Goal: Contribute content

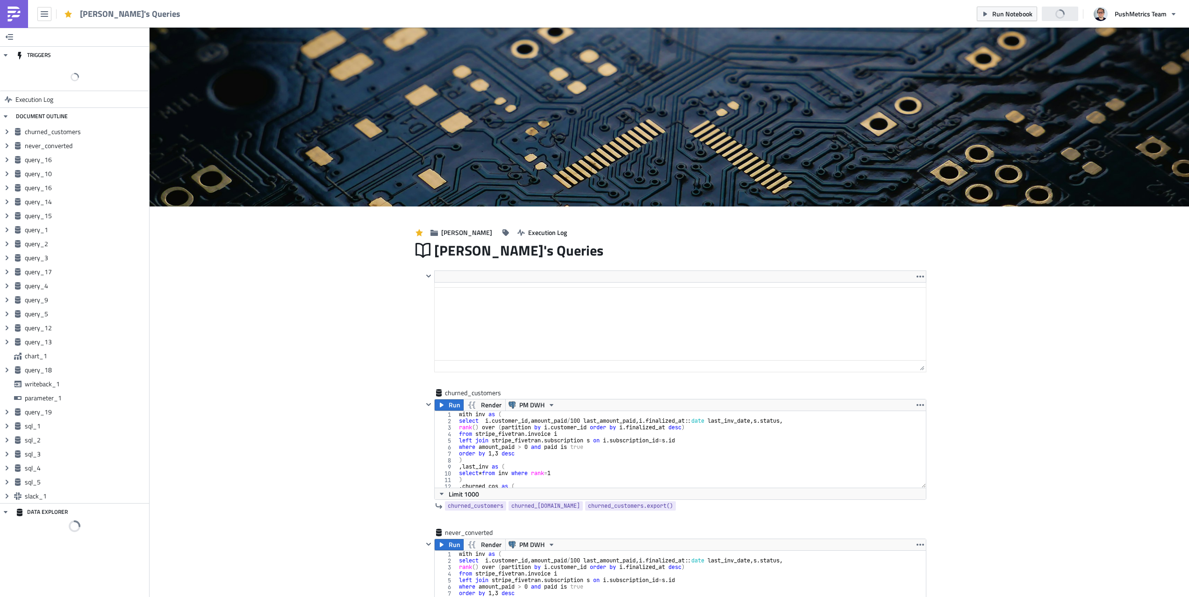
click at [13, 14] on img at bounding box center [14, 14] width 15 height 15
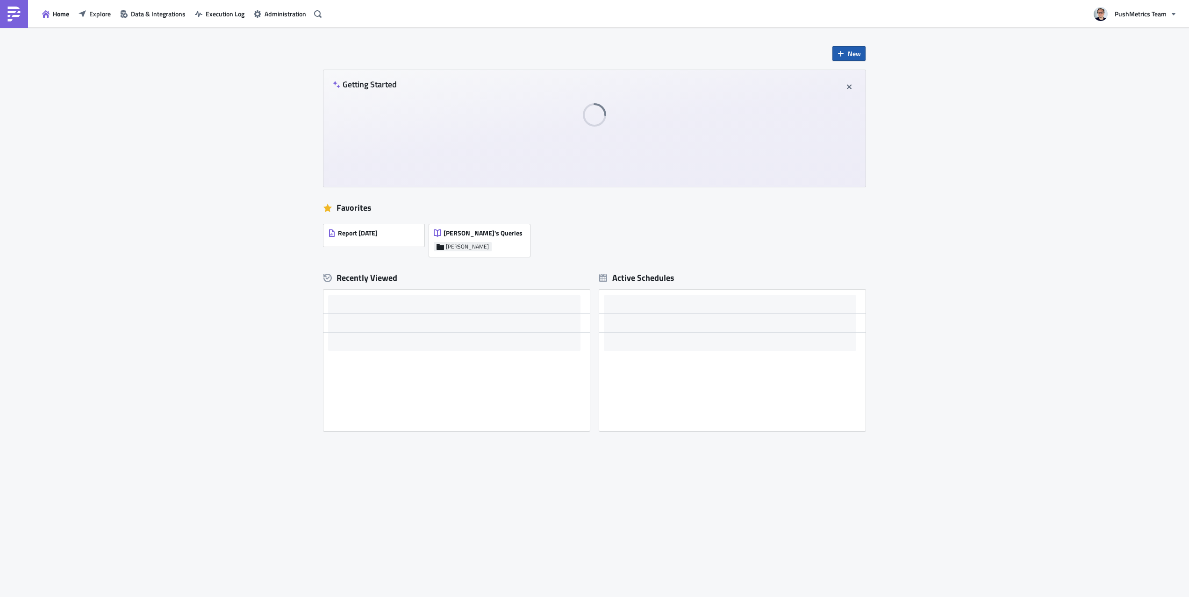
click at [851, 52] on span "New" at bounding box center [854, 54] width 13 height 10
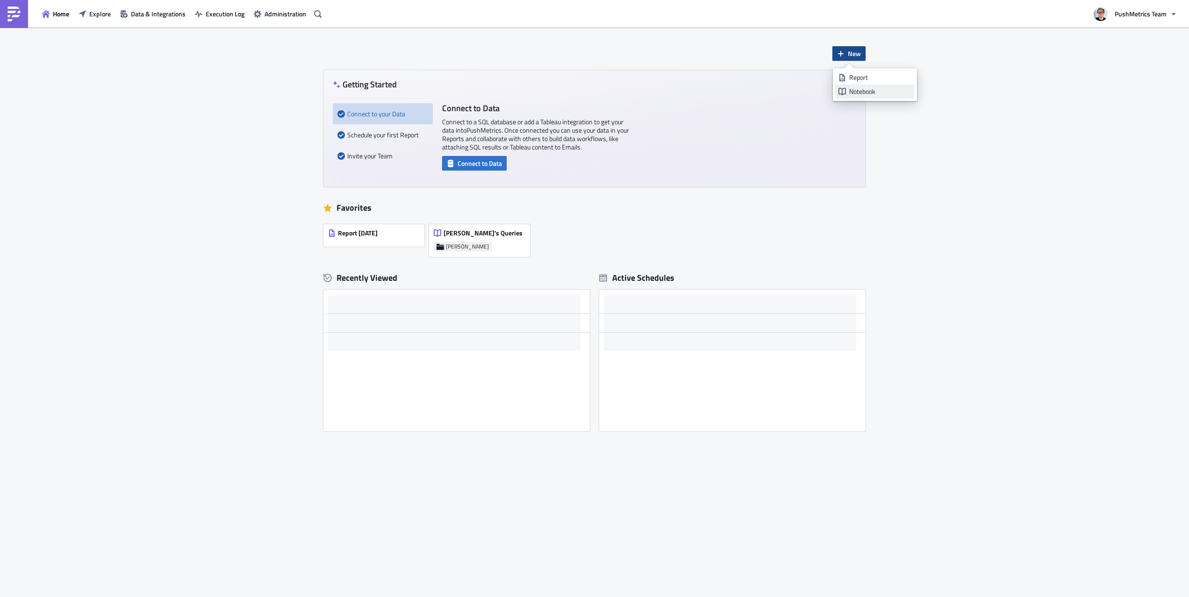
click at [853, 89] on div "Notebook" at bounding box center [880, 91] width 62 height 9
